Goal: Task Accomplishment & Management: Manage account settings

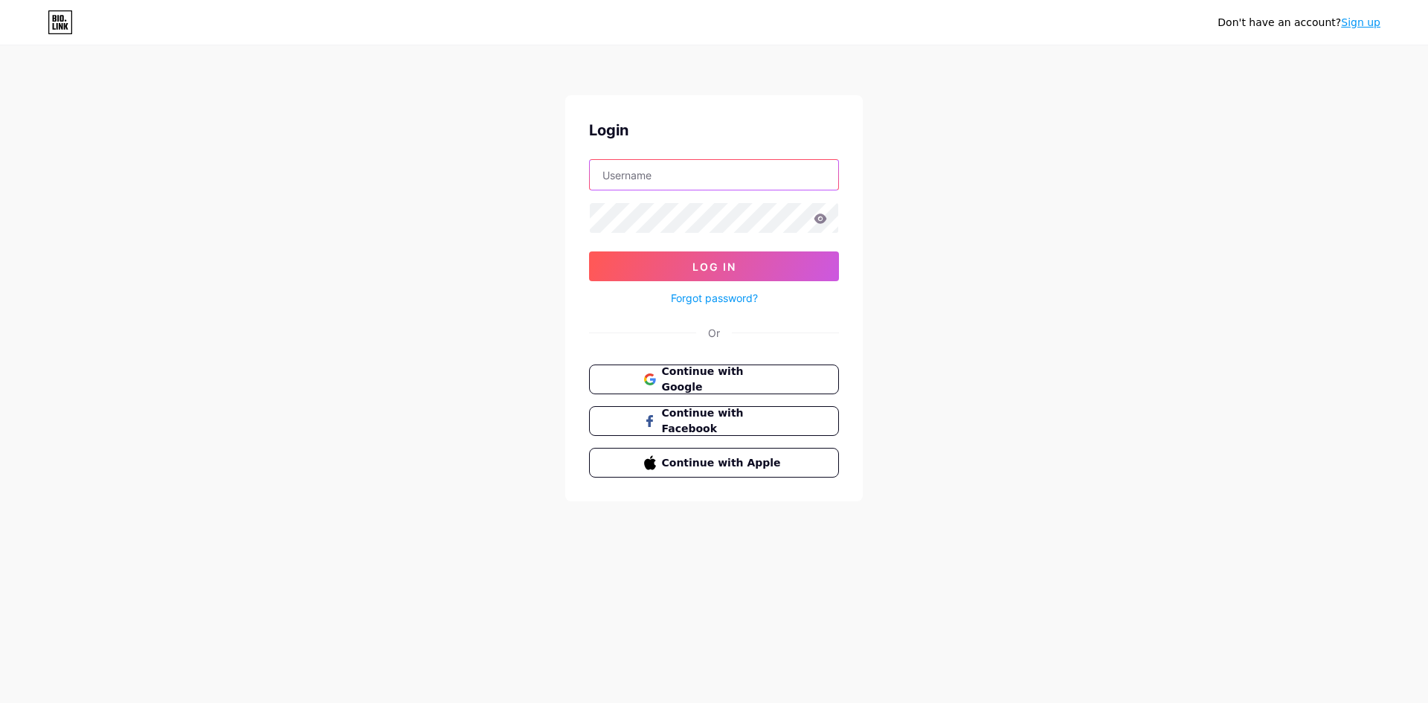
click at [679, 175] on input "text" at bounding box center [714, 175] width 248 height 30
type input "[EMAIL_ADDRESS][DOMAIN_NAME]"
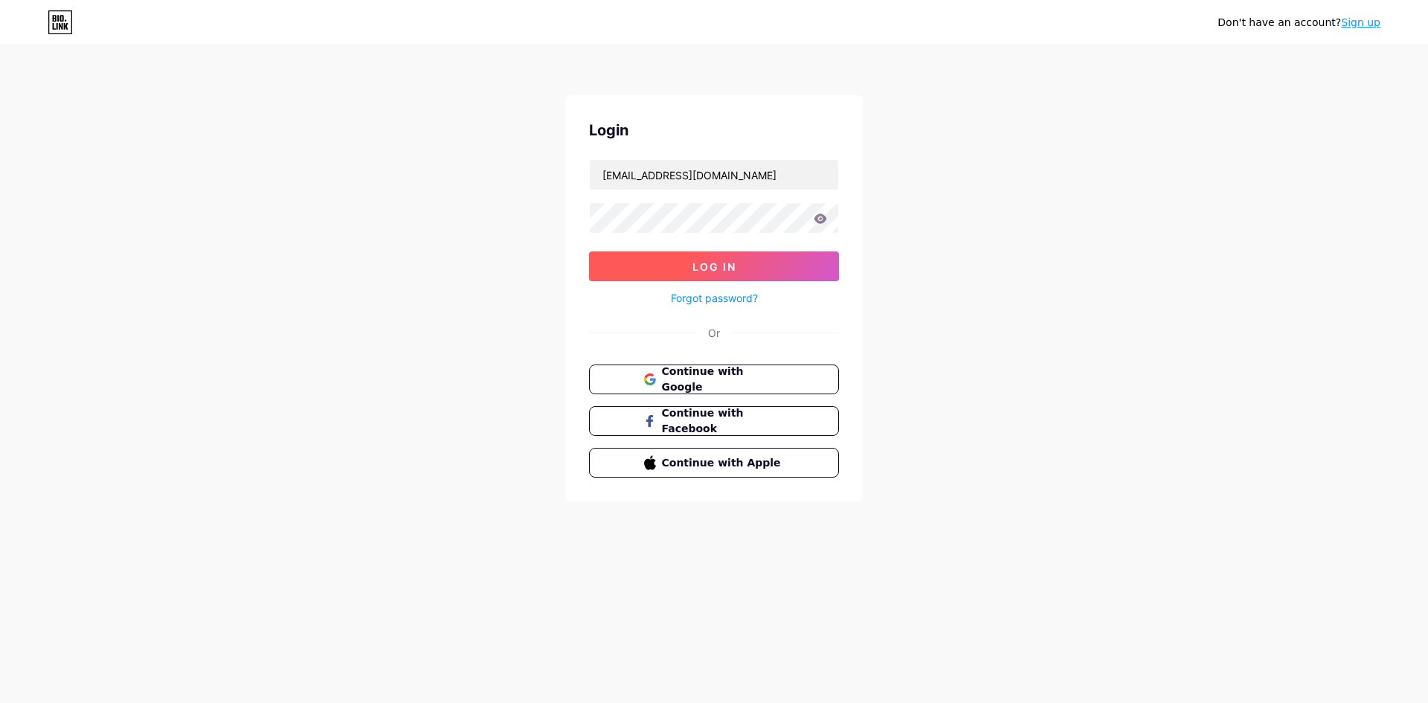
click at [649, 269] on button "Log In" at bounding box center [714, 266] width 250 height 30
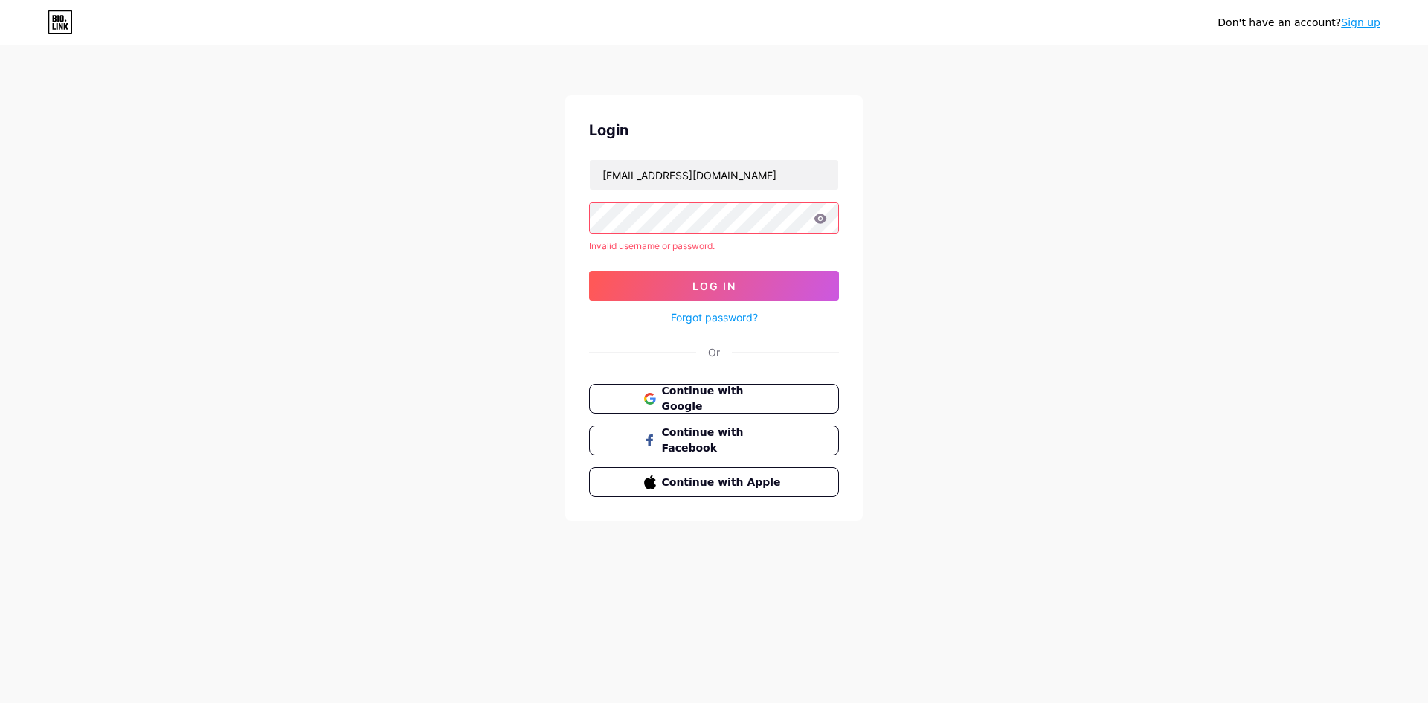
click at [1366, 24] on link "Sign up" at bounding box center [1360, 22] width 39 height 12
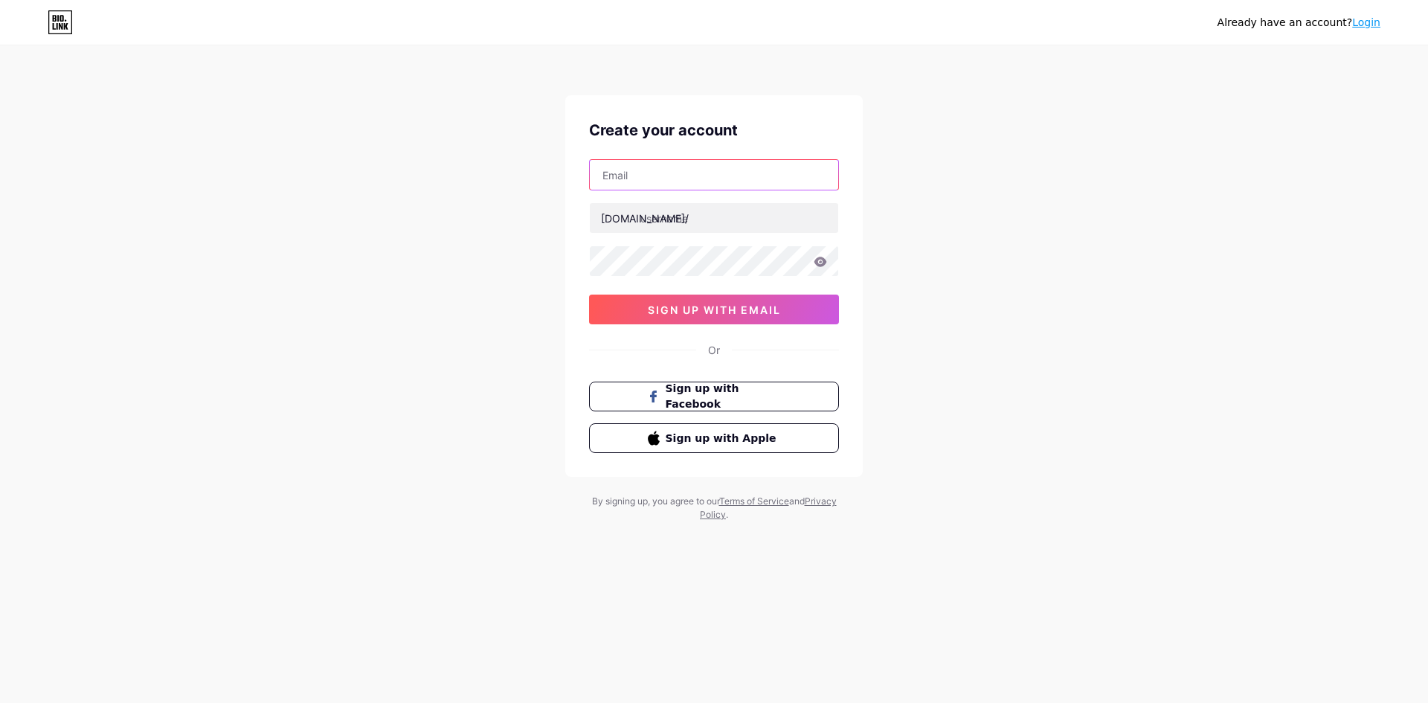
click at [651, 167] on input "text" at bounding box center [714, 175] width 248 height 30
type input "[EMAIL_ADDRESS][DOMAIN_NAME]"
click at [698, 213] on input "text" at bounding box center [714, 218] width 248 height 30
type input "panen4dmantap"
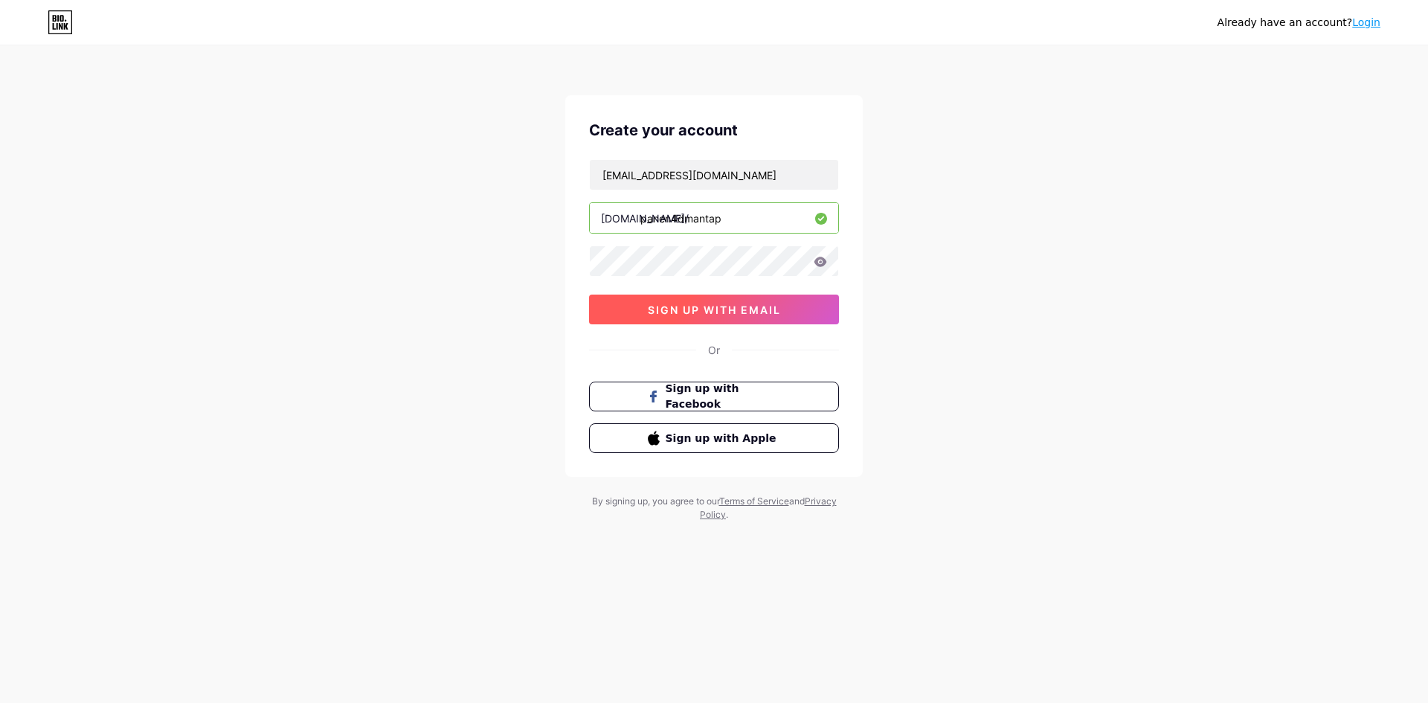
click at [728, 311] on span "sign up with email" at bounding box center [714, 309] width 133 height 13
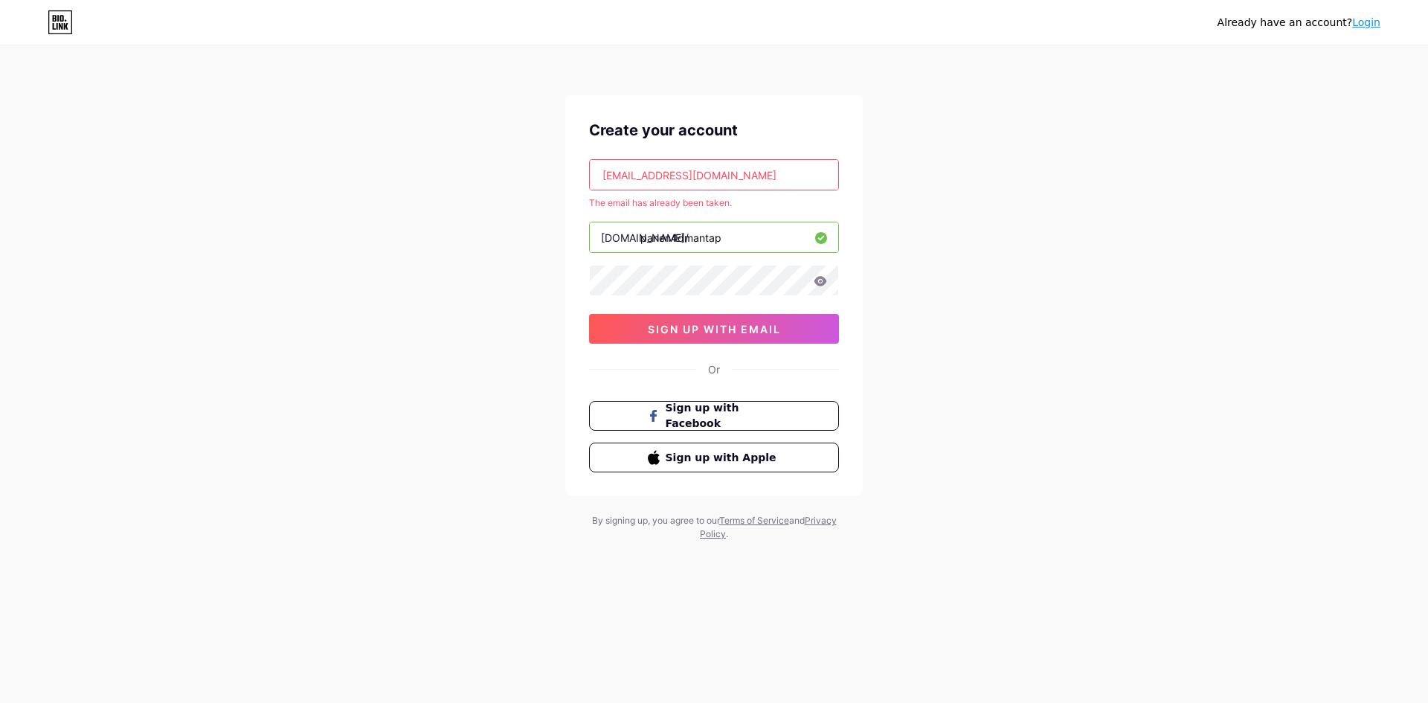
click at [1364, 25] on link "Login" at bounding box center [1366, 22] width 28 height 12
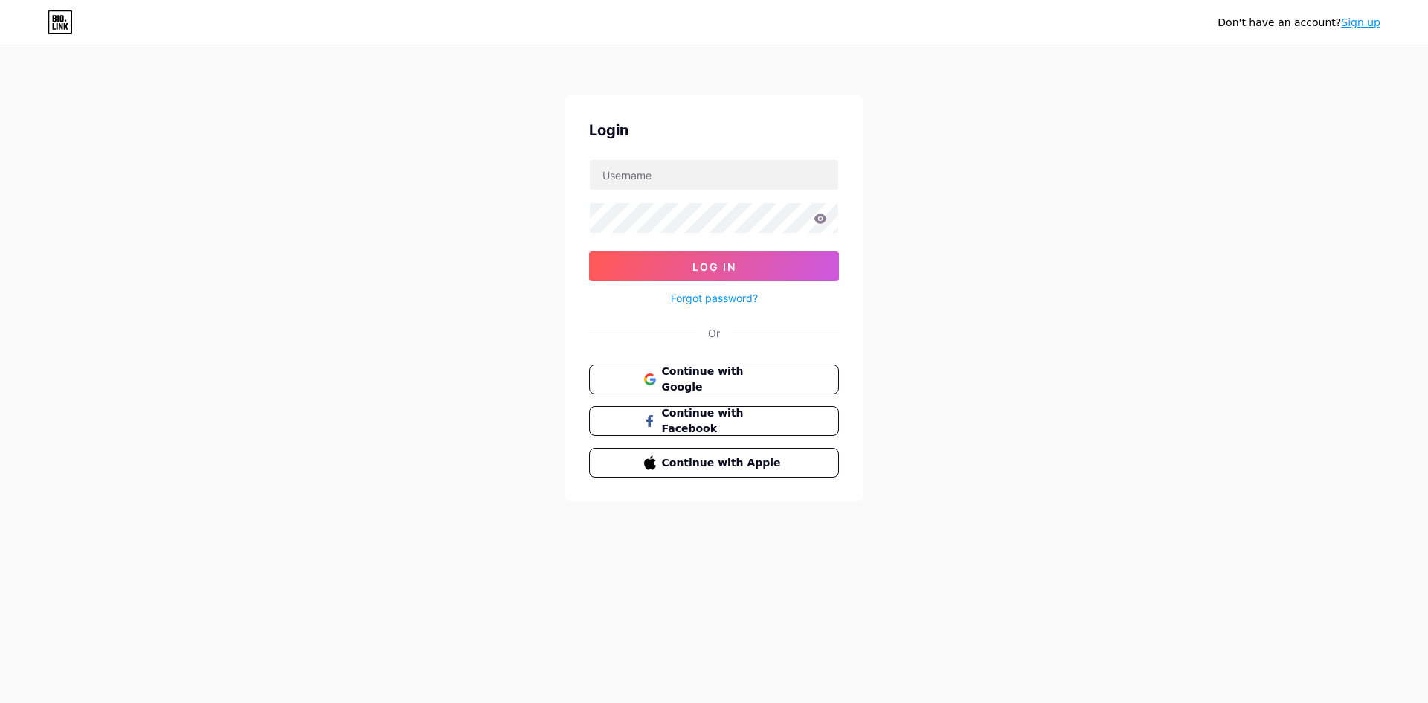
click at [709, 301] on link "Forgot password?" at bounding box center [714, 298] width 87 height 16
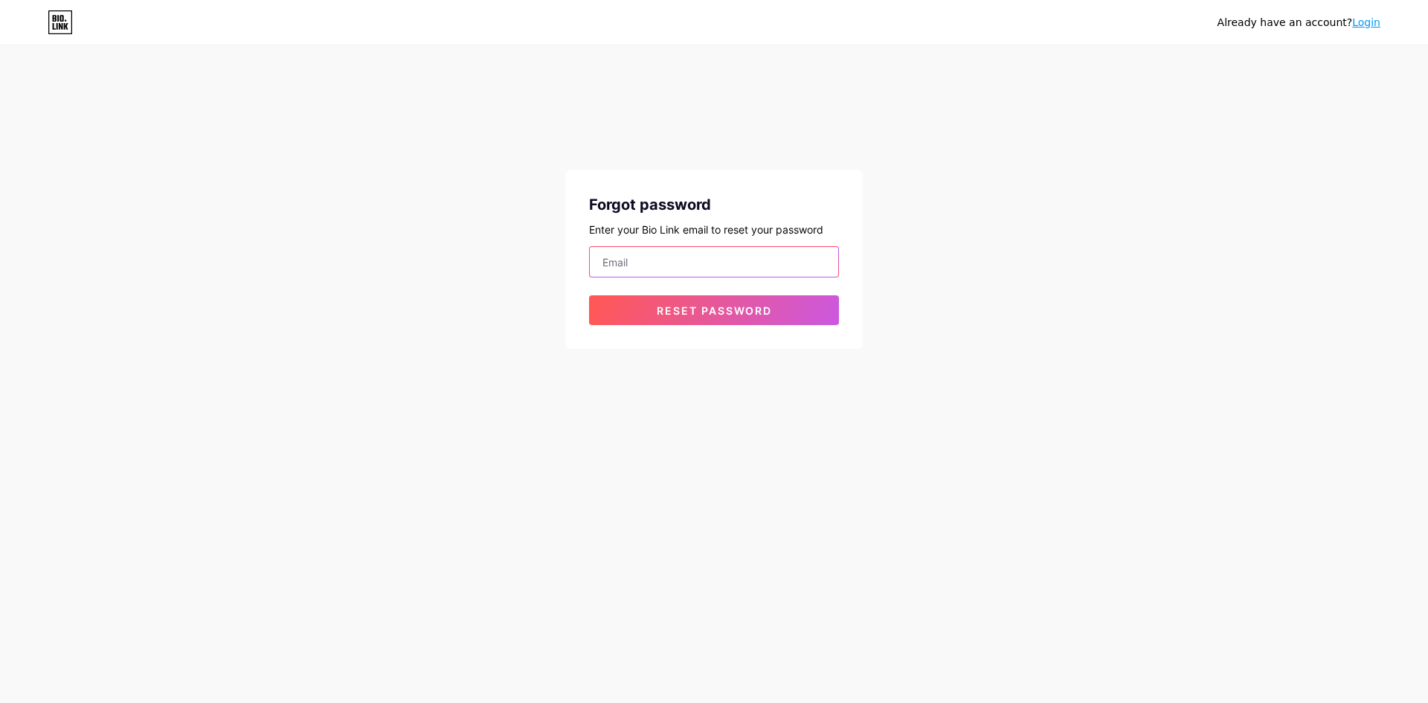
click at [671, 261] on input "email" at bounding box center [714, 262] width 248 height 30
type input "[EMAIL_ADDRESS][DOMAIN_NAME]"
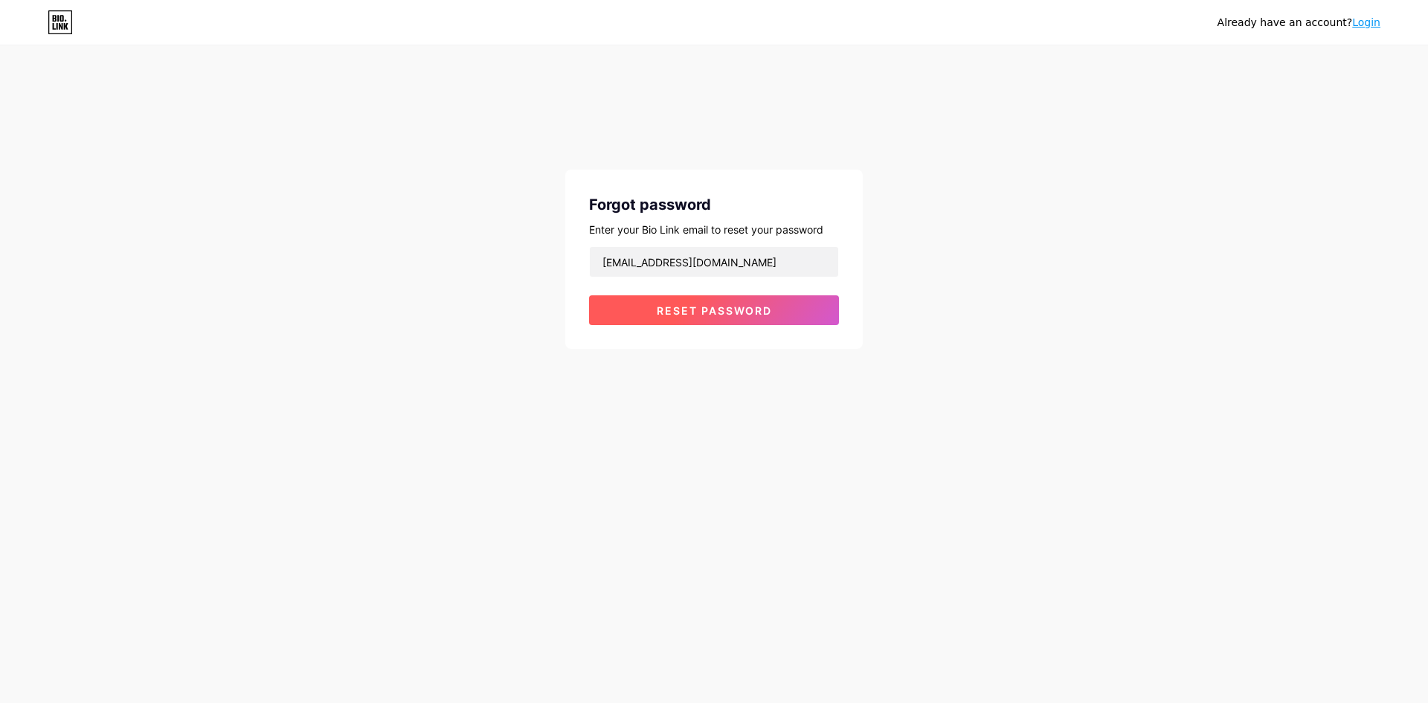
click at [724, 315] on span "Reset password" at bounding box center [714, 310] width 115 height 13
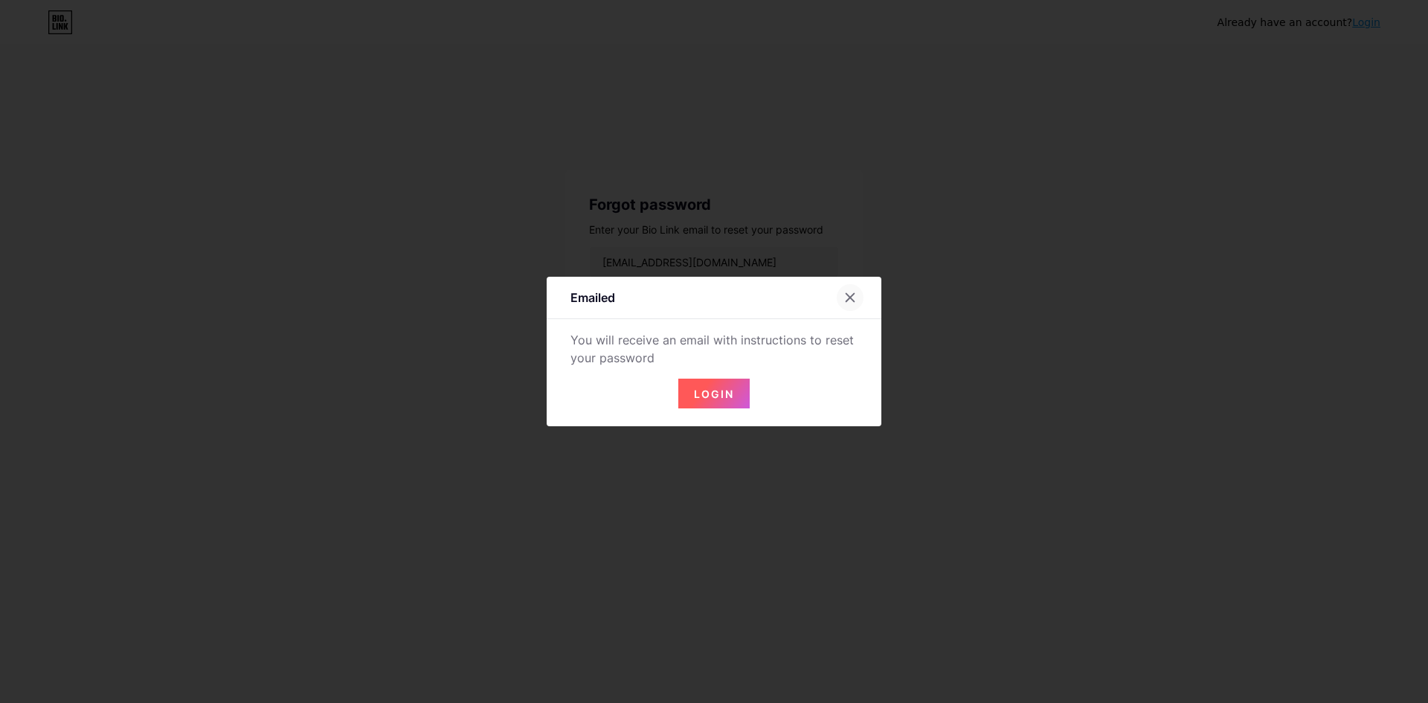
click at [849, 295] on icon at bounding box center [850, 298] width 12 height 12
